Goal: Task Accomplishment & Management: Manage account settings

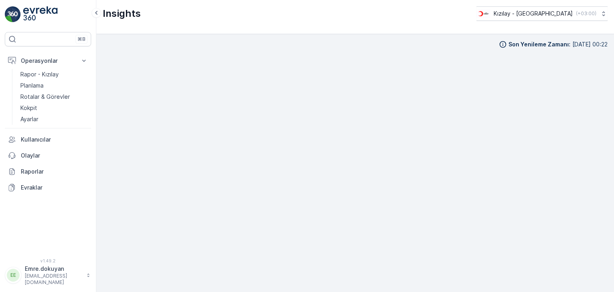
scroll to position [7, 0]
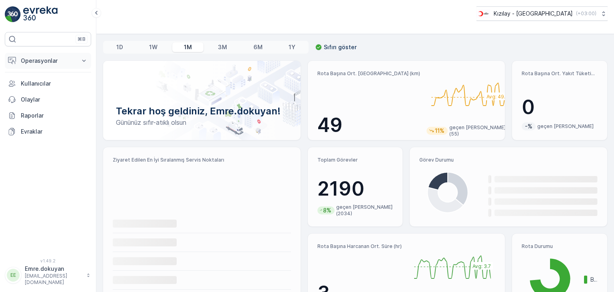
click at [49, 63] on p "Operasyonlar" at bounding box center [48, 61] width 54 height 8
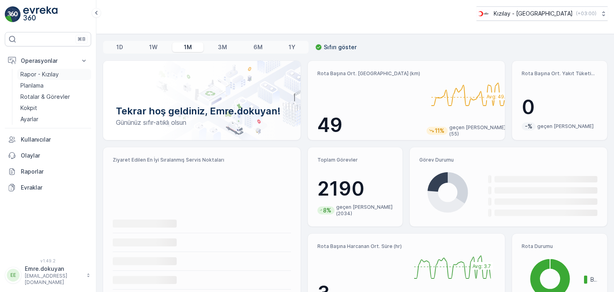
click at [45, 75] on p "Rapor - Kızılay" at bounding box center [39, 74] width 38 height 8
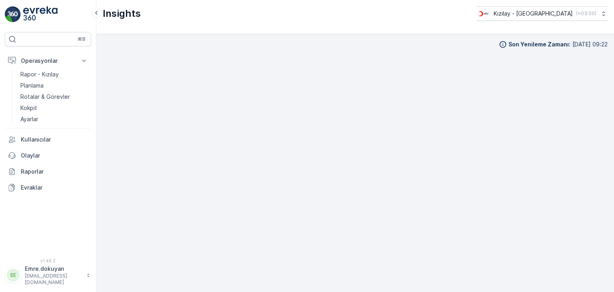
scroll to position [7, 0]
click at [42, 97] on p "Rotalar & Görevler" at bounding box center [45, 97] width 50 height 8
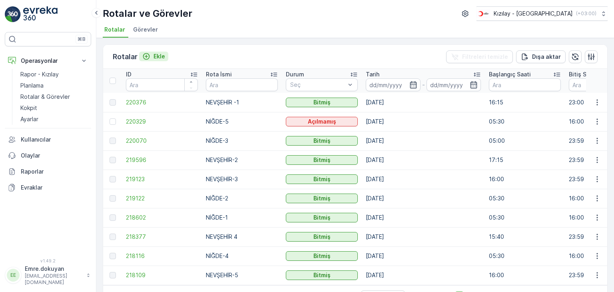
click at [158, 56] on p "Ekle" at bounding box center [160, 56] width 12 height 8
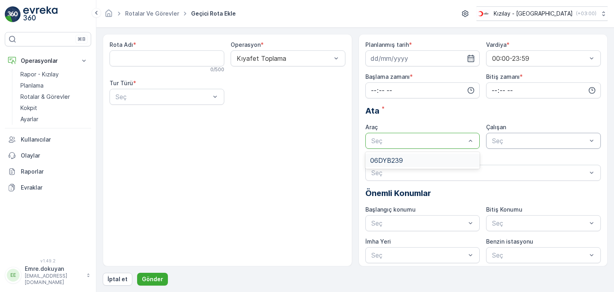
drag, startPoint x: 27, startPoint y: 118, endPoint x: 365, endPoint y: 48, distance: 344.6
click at [27, 118] on p "Ayarlar" at bounding box center [29, 119] width 18 height 8
click at [36, 120] on p "Ayarlar" at bounding box center [29, 119] width 18 height 8
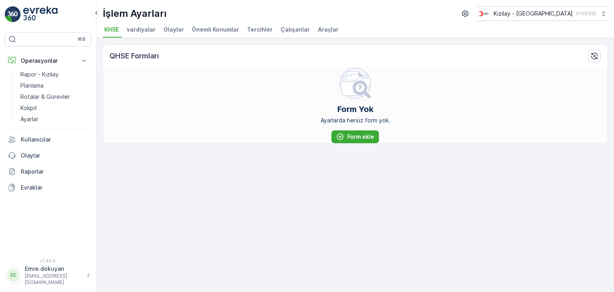
click at [320, 28] on span "Araçlar" at bounding box center [328, 30] width 21 height 8
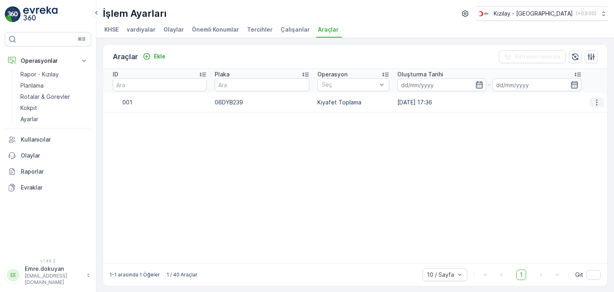
click at [595, 104] on icon "button" at bounding box center [597, 102] width 8 height 8
click at [594, 114] on span "Düzenle" at bounding box center [599, 114] width 22 height 8
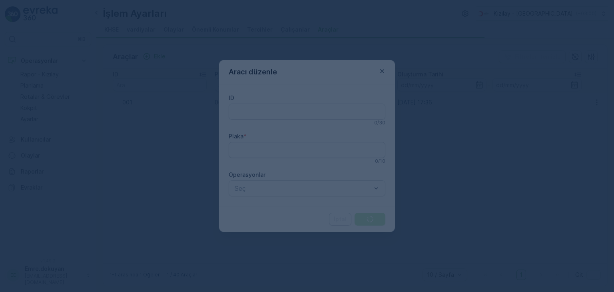
type input "001"
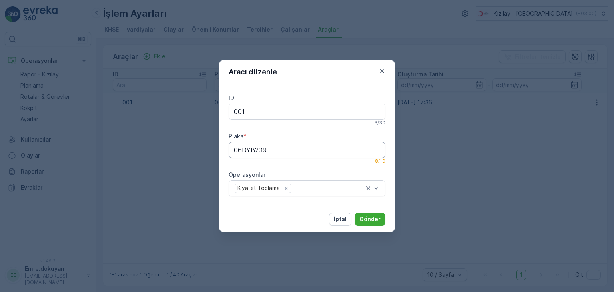
click at [273, 150] on input "06DYB239" at bounding box center [307, 150] width 157 height 16
drag, startPoint x: 270, startPoint y: 150, endPoint x: 210, endPoint y: 151, distance: 60.4
click at [210, 151] on div "Aracı düzenle ID 001 3 / 30 Plaka * 06DYB239 8 / 10 Operasyonlar Kıyafet Toplam…" at bounding box center [307, 146] width 614 height 292
type input "06DCG749"
click at [377, 219] on p "Gönder" at bounding box center [369, 219] width 21 height 8
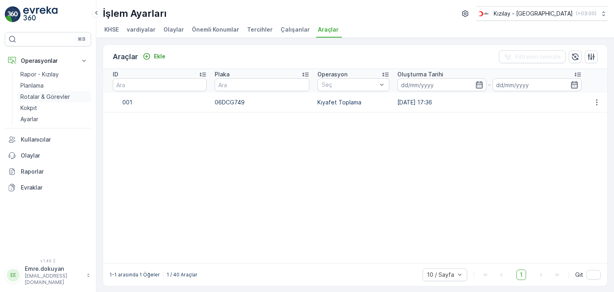
click at [42, 98] on p "Rotalar & Görevler" at bounding box center [45, 97] width 50 height 8
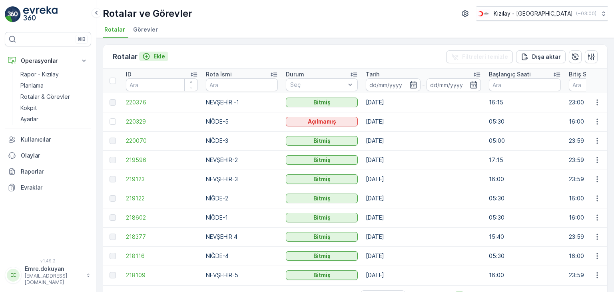
click at [160, 54] on p "Ekle" at bounding box center [160, 56] width 12 height 8
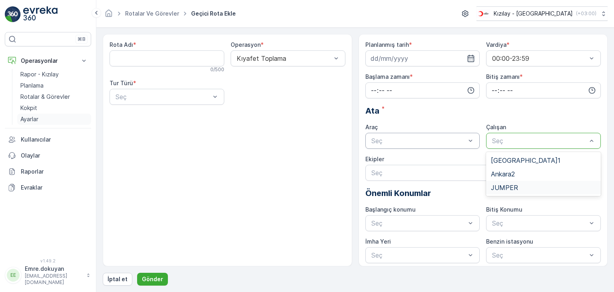
click at [32, 120] on p "Ayarlar" at bounding box center [29, 119] width 18 height 8
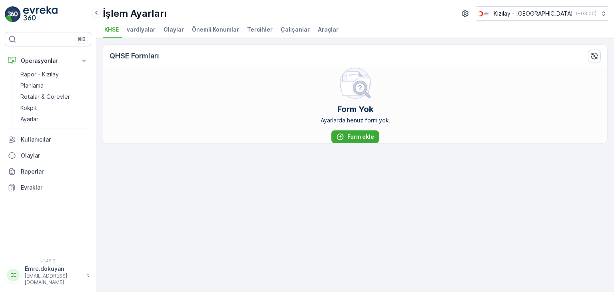
click at [289, 29] on span "Çalışanlar" at bounding box center [295, 30] width 29 height 8
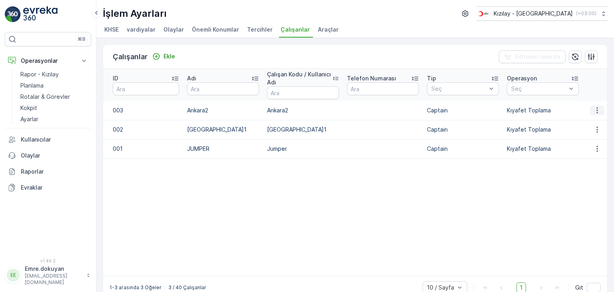
click at [596, 110] on icon "button" at bounding box center [597, 110] width 8 height 8
click at [605, 134] on div "silmek" at bounding box center [599, 133] width 28 height 11
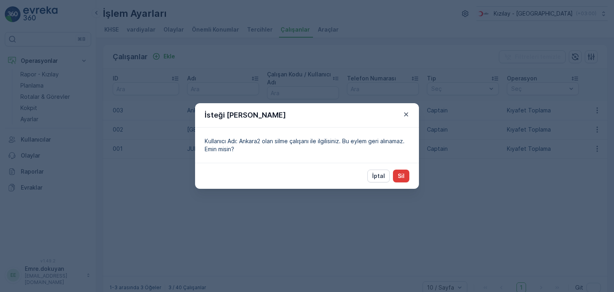
click at [406, 174] on button "Sil" at bounding box center [401, 176] width 16 height 13
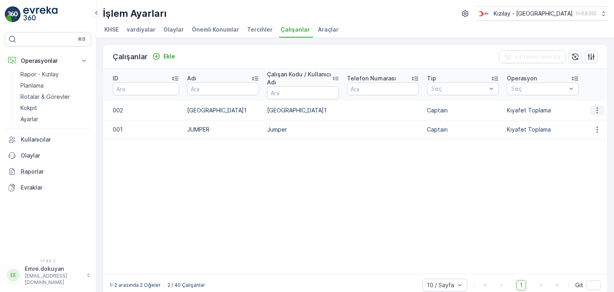
click at [597, 112] on icon "button" at bounding box center [597, 110] width 1 height 6
click at [595, 131] on span "silmek" at bounding box center [596, 133] width 16 height 8
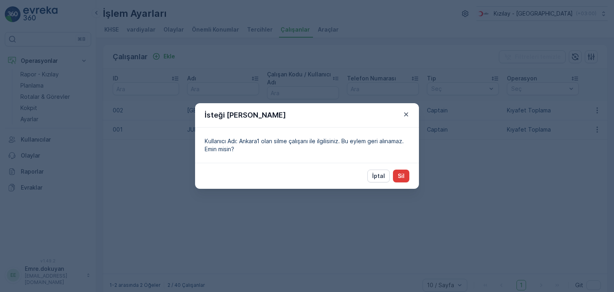
click at [402, 175] on p "Sil" at bounding box center [401, 176] width 7 height 8
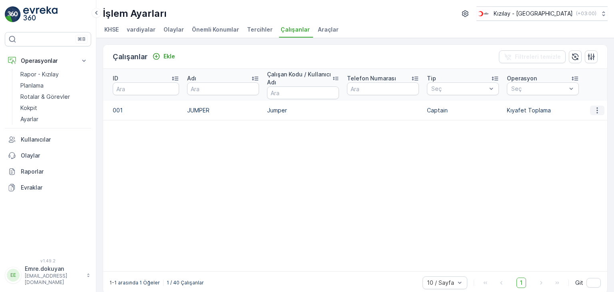
click at [594, 109] on icon "button" at bounding box center [597, 110] width 8 height 8
click at [595, 119] on span "Düzenle" at bounding box center [599, 122] width 22 height 8
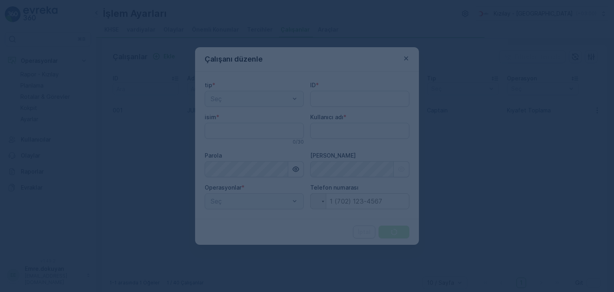
type adı "Emre.dokuyan"
type input "001"
type input "JUMPER"
type adı "Jumper"
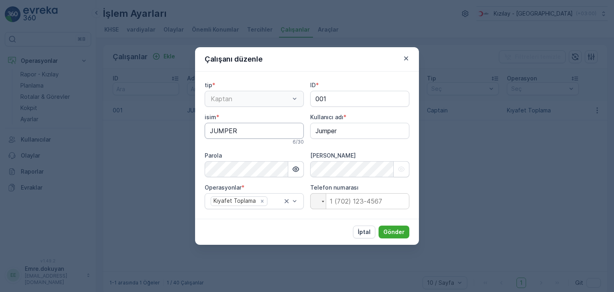
click at [246, 130] on input "JUMPER" at bounding box center [254, 131] width 99 height 16
type input "J"
type input "FORD"
click at [392, 232] on p "Gönder" at bounding box center [393, 232] width 21 height 8
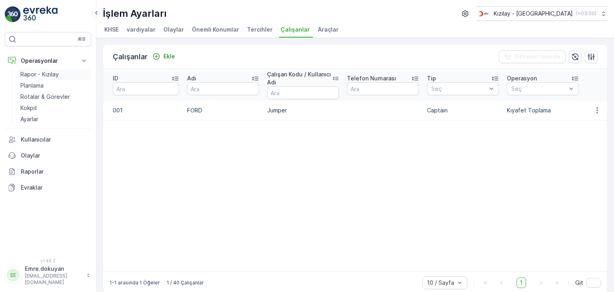
click at [43, 75] on p "Rapor - Kızılay" at bounding box center [39, 74] width 38 height 8
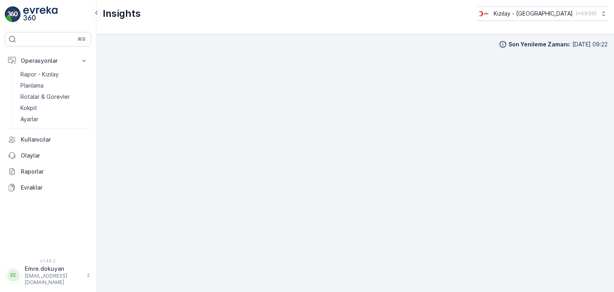
scroll to position [7, 0]
